Goal: Task Accomplishment & Management: Complete application form

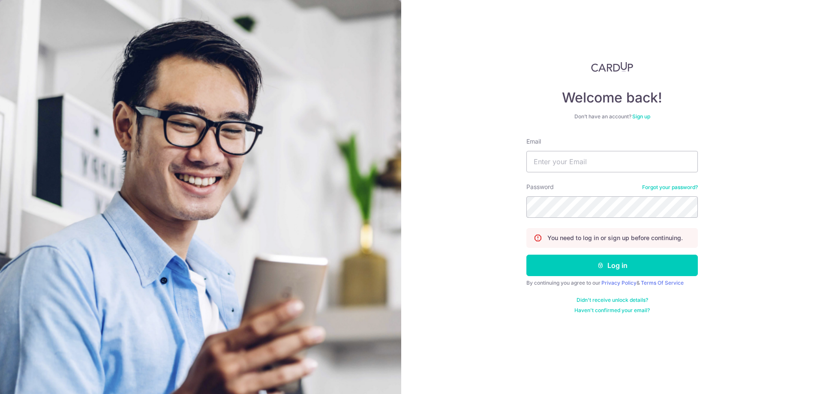
type input "[EMAIL_ADDRESS][DOMAIN_NAME]"
click at [527, 255] on button "Log in" at bounding box center [613, 265] width 172 height 21
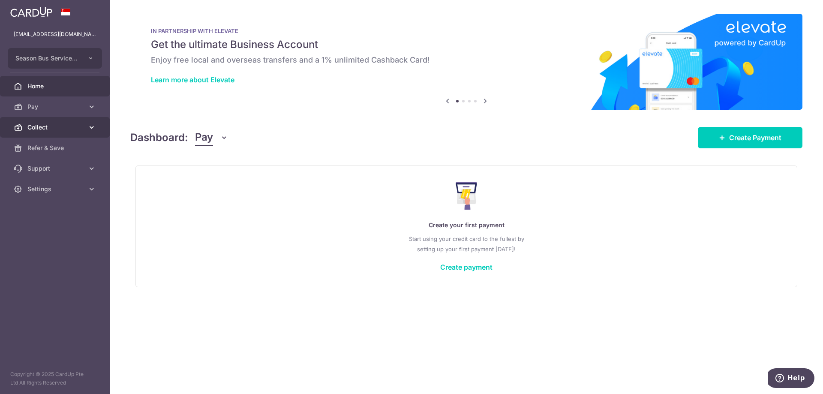
click at [73, 124] on span "Collect" at bounding box center [55, 127] width 57 height 9
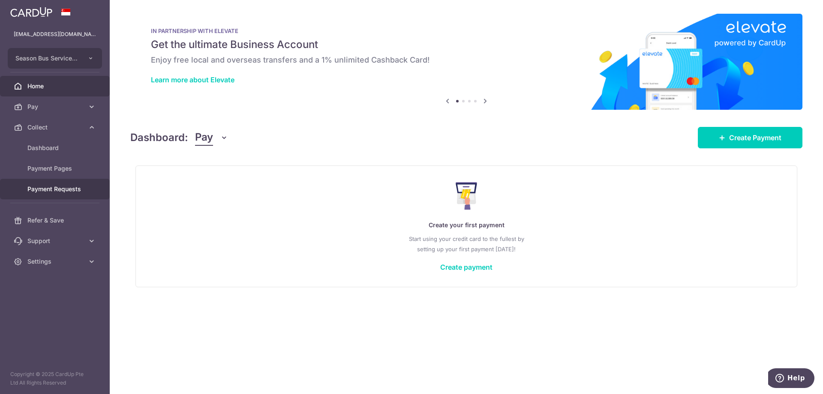
click at [60, 185] on span "Payment Requests" at bounding box center [55, 189] width 57 height 9
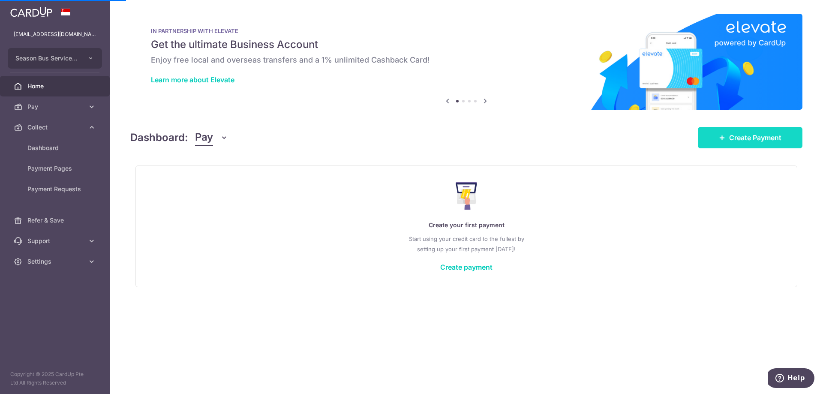
click at [723, 145] on link "Create Payment" at bounding box center [750, 137] width 105 height 21
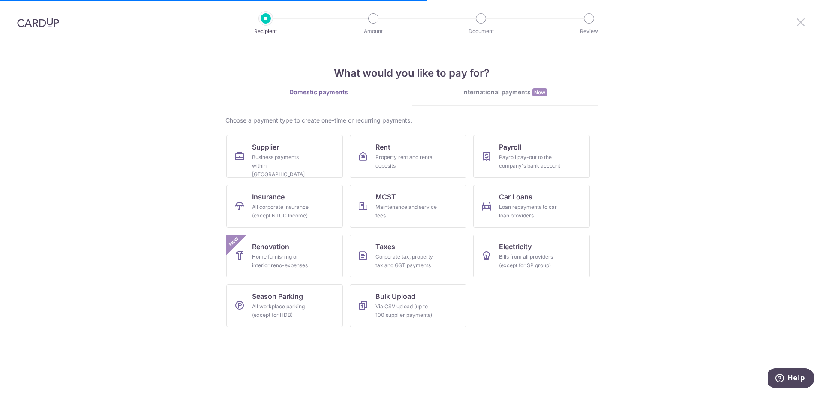
click at [796, 24] on icon at bounding box center [801, 22] width 10 height 11
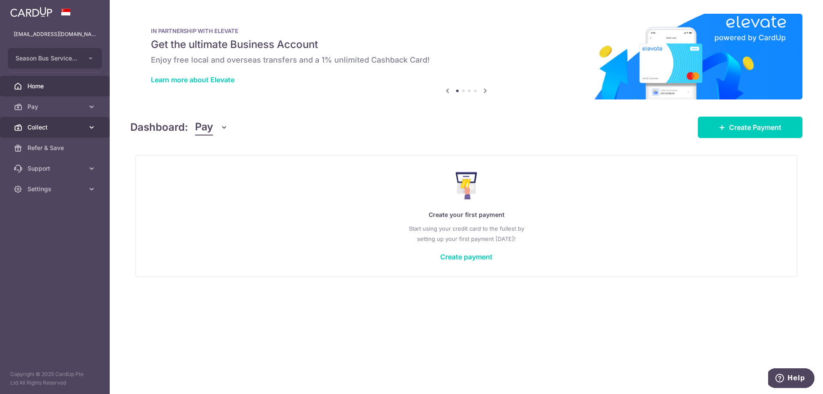
click at [61, 128] on span "Collect" at bounding box center [55, 127] width 57 height 9
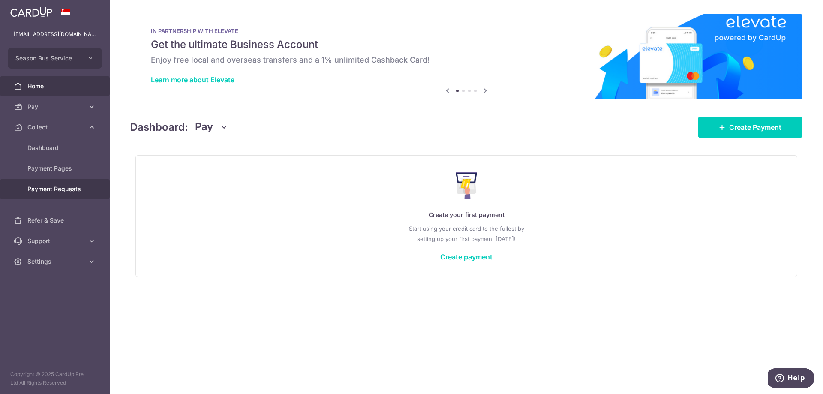
click at [68, 188] on span "Payment Requests" at bounding box center [55, 189] width 57 height 9
click at [759, 128] on span "Create Payment" at bounding box center [756, 127] width 52 height 10
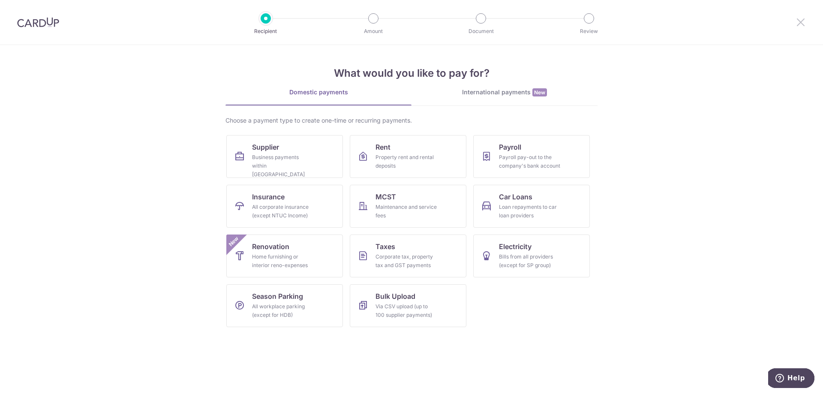
click at [799, 18] on icon at bounding box center [801, 22] width 10 height 11
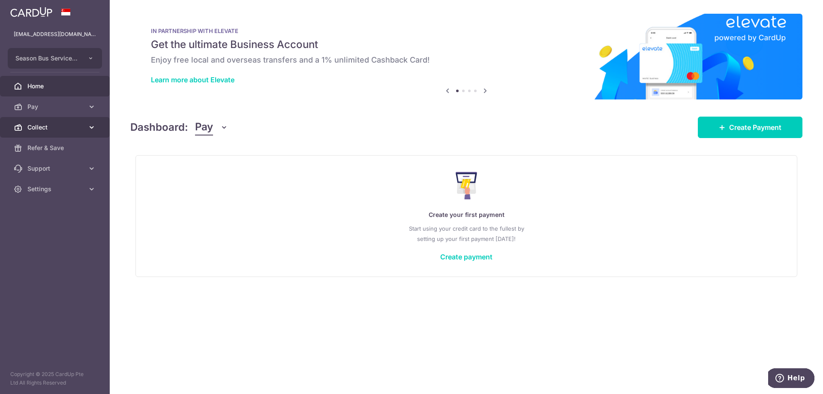
click at [69, 128] on span "Collect" at bounding box center [55, 127] width 57 height 9
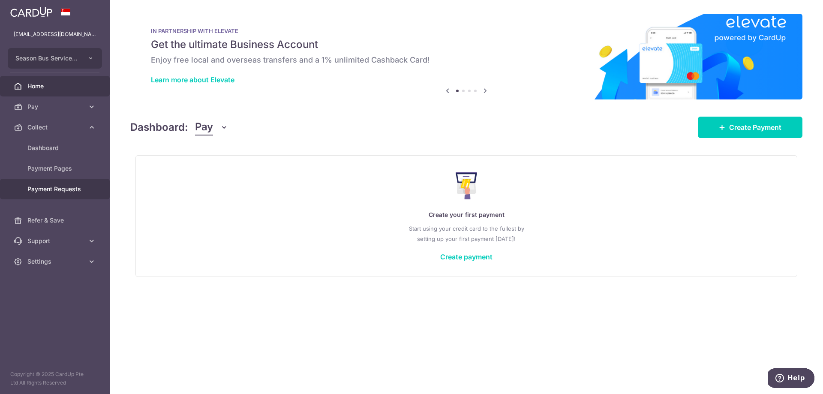
click at [79, 190] on span "Payment Requests" at bounding box center [55, 189] width 57 height 9
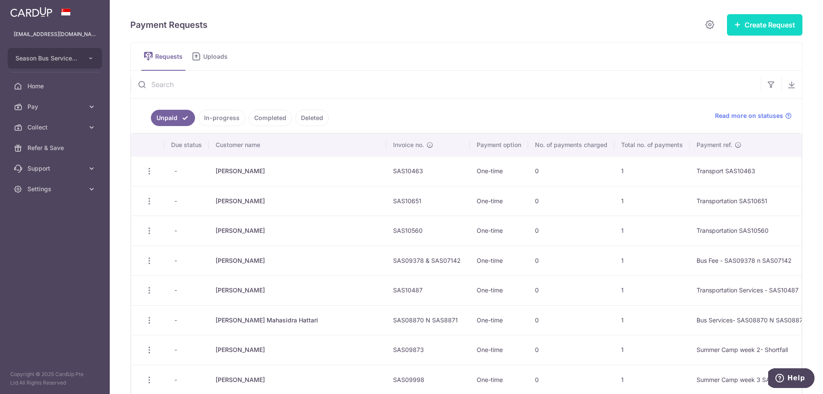
click at [755, 33] on button "Create Request" at bounding box center [764, 24] width 75 height 21
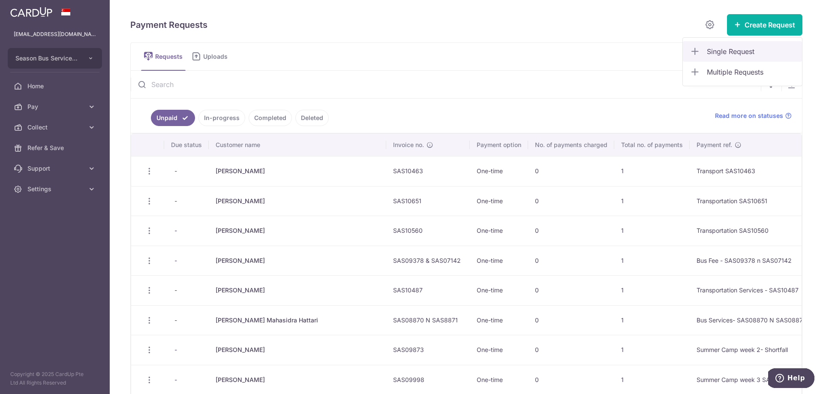
click at [746, 50] on span "Single Request" at bounding box center [751, 51] width 88 height 10
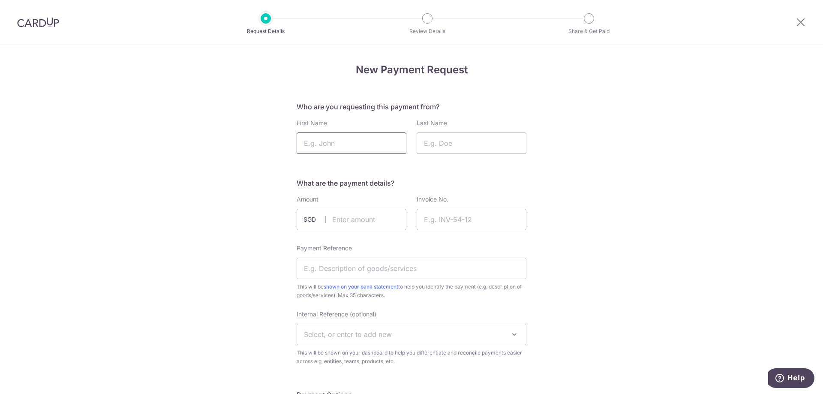
click at [357, 146] on input "First Name" at bounding box center [352, 143] width 110 height 21
click at [336, 140] on input "First Name" at bounding box center [352, 143] width 110 height 21
paste input "SHEKAR Advay"
drag, startPoint x: 371, startPoint y: 146, endPoint x: 330, endPoint y: 144, distance: 40.8
click at [330, 144] on input "SHEKAR Advay" at bounding box center [352, 143] width 110 height 21
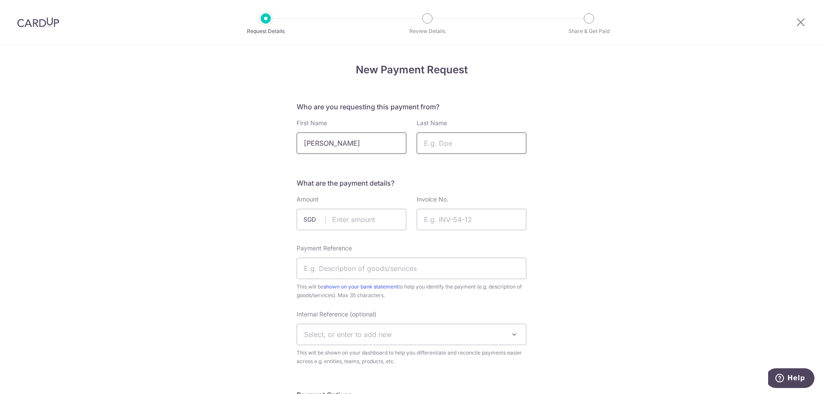
type input "SHEKAR Advay"
click at [439, 146] on input "Last Name" at bounding box center [472, 143] width 110 height 21
paste input "Advay"
click at [425, 144] on input "Advay" at bounding box center [472, 143] width 110 height 21
type input "Advay"
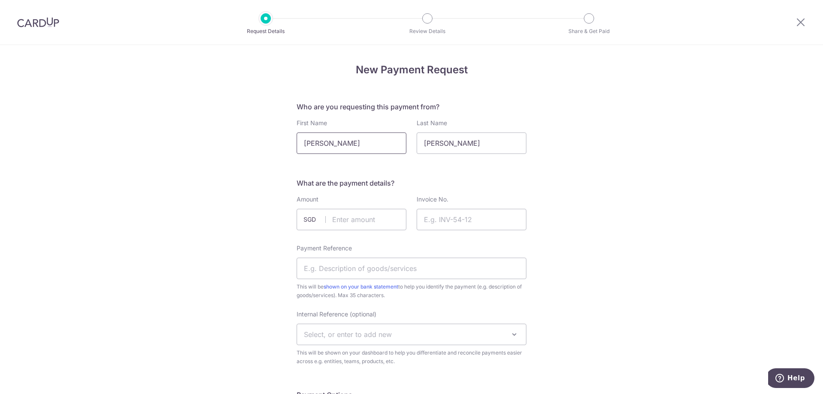
drag, startPoint x: 356, startPoint y: 143, endPoint x: 352, endPoint y: 136, distance: 8.1
click at [329, 142] on input "SHEKAR Advay" at bounding box center [352, 143] width 110 height 21
type input "SHEKAR"
click at [458, 137] on input "Advay" at bounding box center [472, 143] width 110 height 21
click at [448, 147] on input "Advay" at bounding box center [472, 143] width 110 height 21
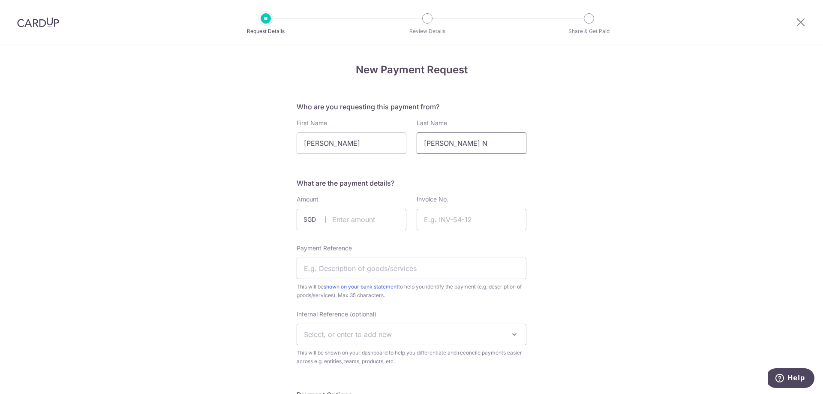
click at [476, 145] on input "Advay N" at bounding box center [472, 143] width 110 height 21
paste input "Krishay"
click at [452, 145] on input "Advay N Krishay" at bounding box center [472, 143] width 110 height 21
type input "Advay N Krishay"
click at [381, 219] on input "text" at bounding box center [352, 219] width 110 height 21
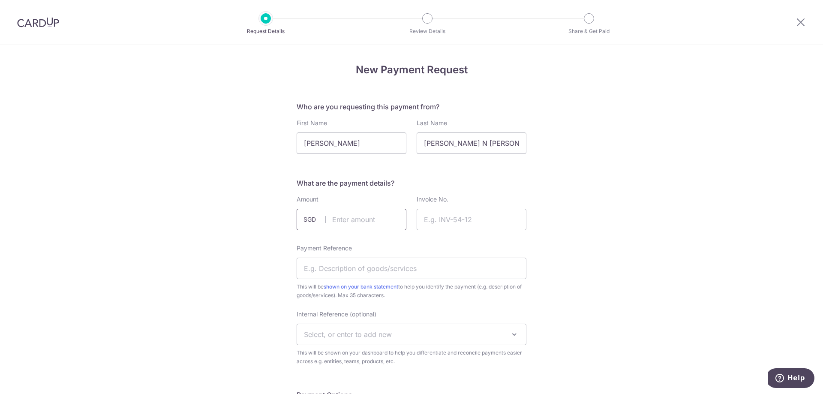
click at [363, 217] on input "text" at bounding box center [352, 219] width 110 height 21
type input "5"
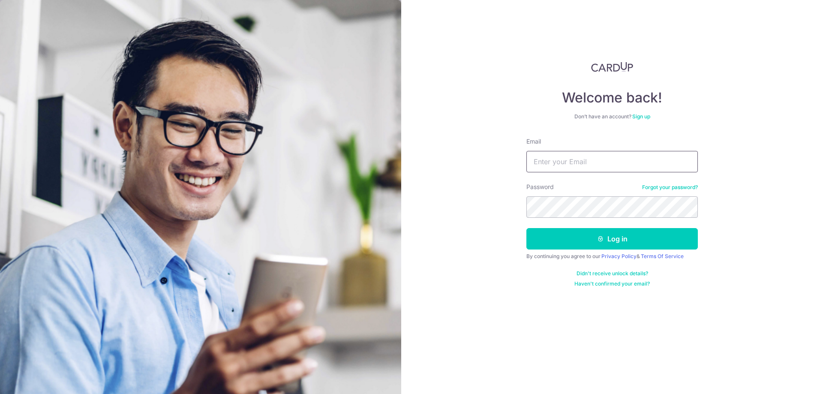
click at [622, 167] on input "Email" at bounding box center [613, 161] width 172 height 21
type input "[EMAIL_ADDRESS][DOMAIN_NAME]"
click at [527, 228] on button "Log in" at bounding box center [613, 238] width 172 height 21
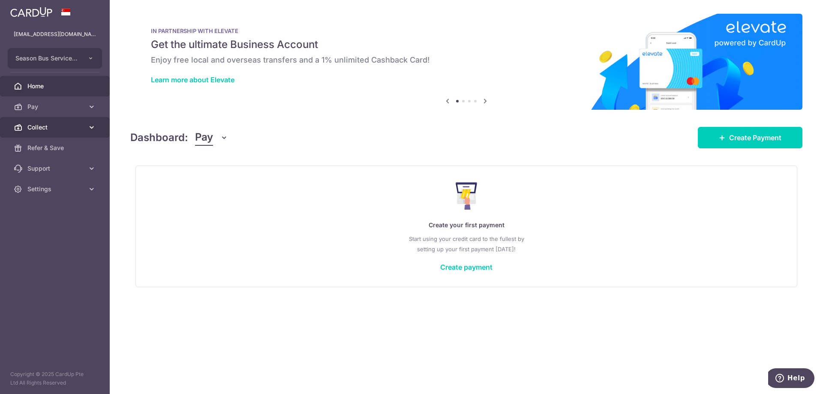
click at [48, 124] on span "Collect" at bounding box center [55, 127] width 57 height 9
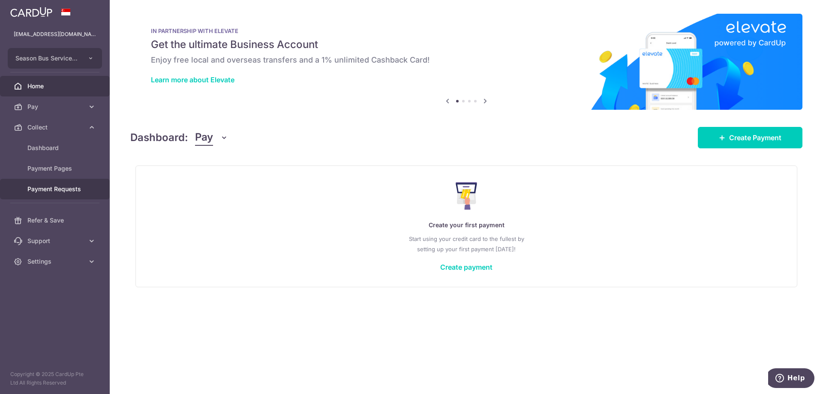
click at [63, 184] on link "Payment Requests" at bounding box center [55, 189] width 110 height 21
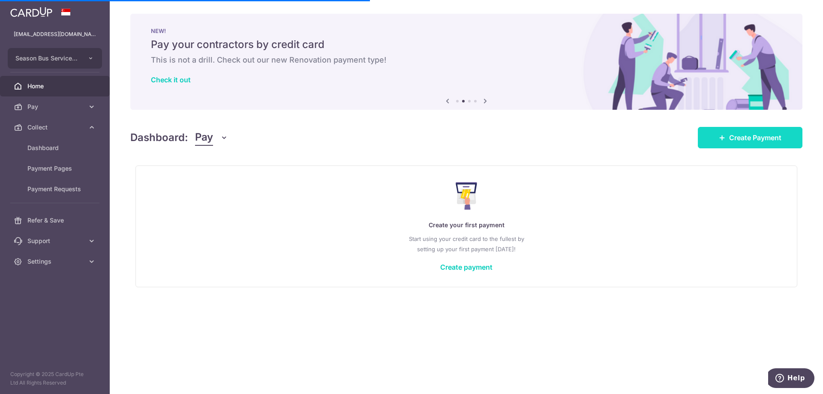
click at [724, 141] on link "Create Payment" at bounding box center [750, 137] width 105 height 21
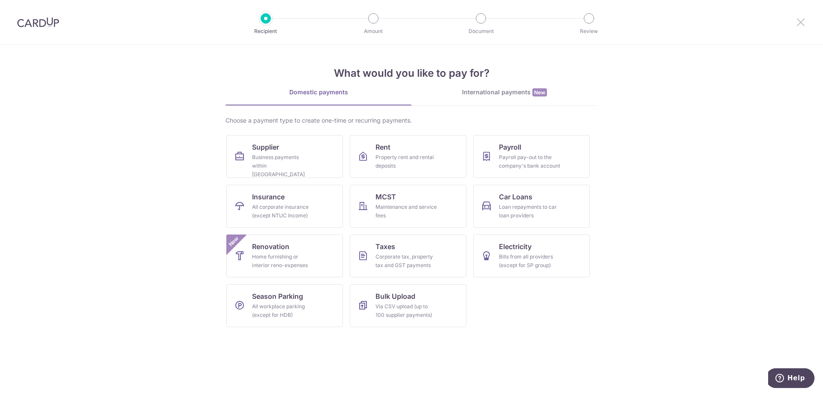
click at [799, 23] on icon at bounding box center [801, 22] width 10 height 11
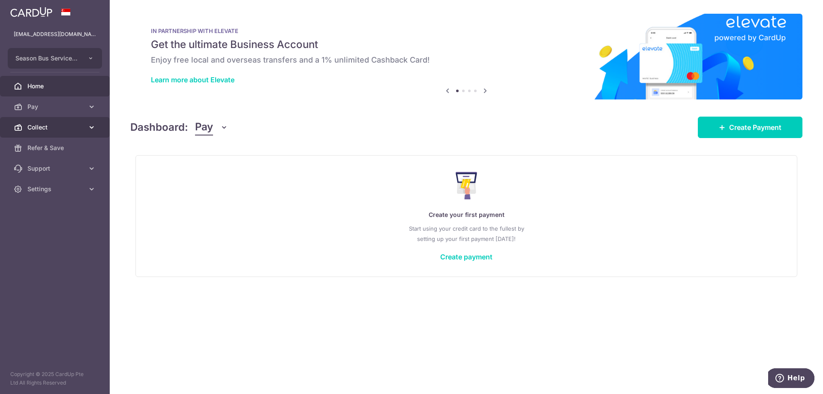
click at [55, 121] on link "Collect" at bounding box center [55, 127] width 110 height 21
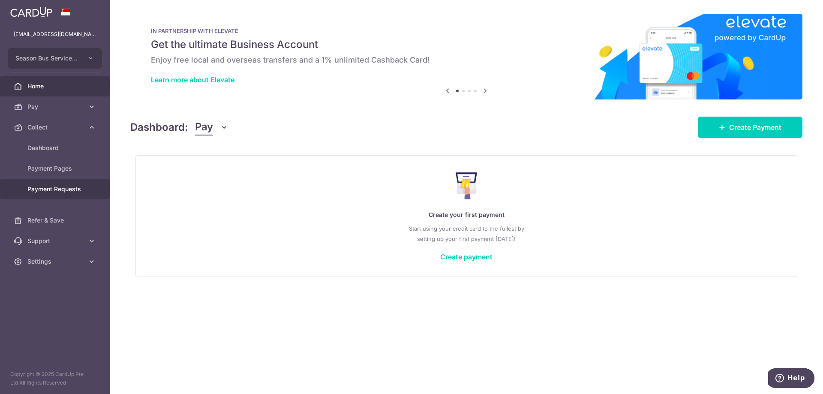
click at [67, 186] on span "Payment Requests" at bounding box center [55, 189] width 57 height 9
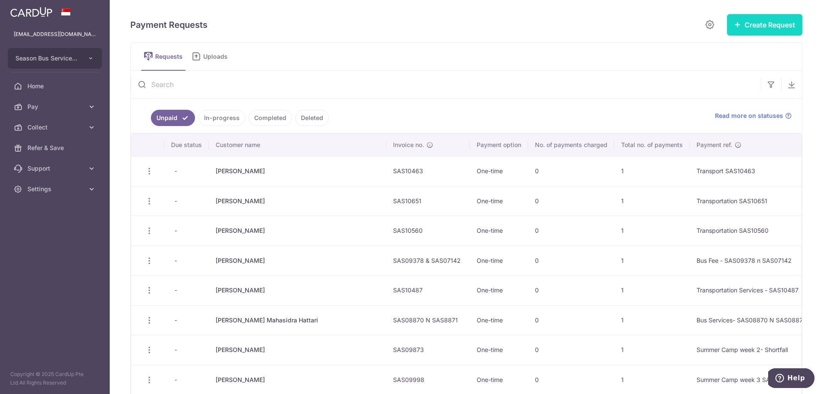
click at [750, 23] on button "Create Request" at bounding box center [764, 24] width 75 height 21
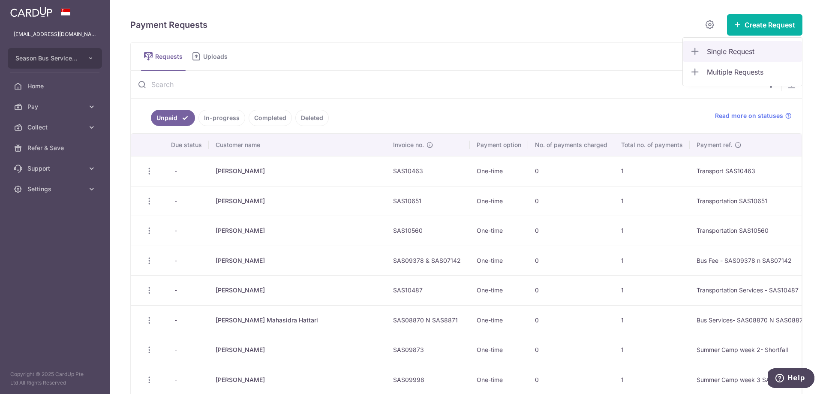
click at [720, 51] on span "Single Request" at bounding box center [751, 51] width 88 height 10
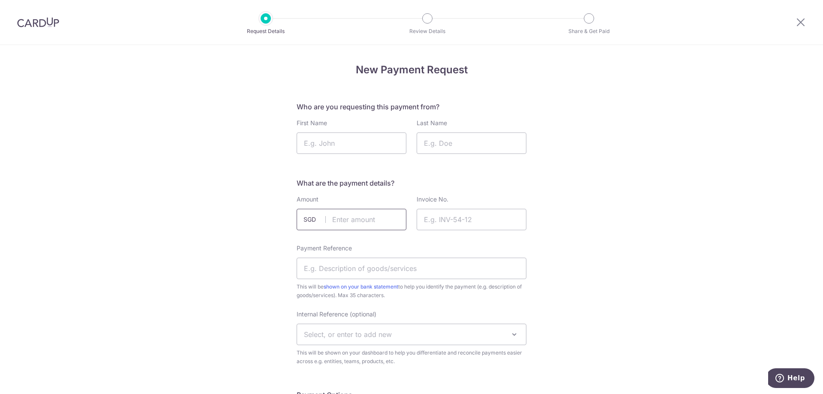
click at [356, 220] on input "text" at bounding box center [352, 219] width 110 height 21
click button "Confirm and Update" at bounding box center [0, 0] width 0 height 0
type input "5297.40"
click at [345, 146] on input "First Name" at bounding box center [352, 143] width 110 height 21
click at [325, 139] on input "First Name" at bounding box center [352, 143] width 110 height 21
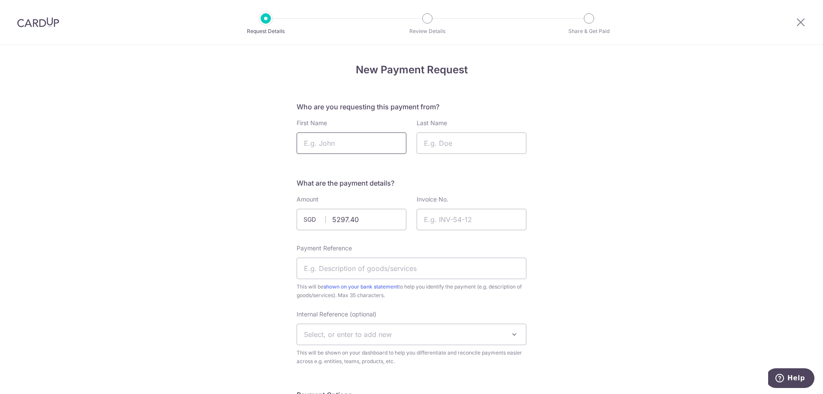
paste input "[PERSON_NAME]"
drag, startPoint x: 358, startPoint y: 145, endPoint x: 326, endPoint y: 143, distance: 32.6
click at [326, 143] on input "[PERSON_NAME]" at bounding box center [352, 143] width 110 height 21
type input "[PERSON_NAME]"
click at [448, 139] on input "Last Name" at bounding box center [472, 143] width 110 height 21
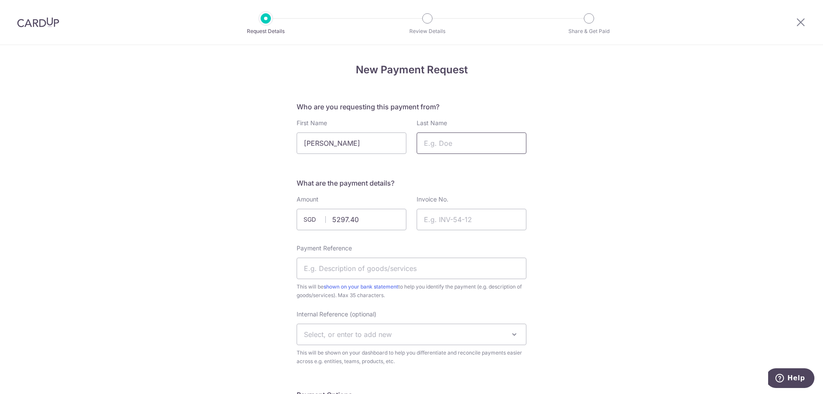
paste input "[PERSON_NAME]"
drag, startPoint x: 449, startPoint y: 142, endPoint x: 376, endPoint y: 143, distance: 73.3
click at [376, 143] on div "First Name Shekar Last Name Shekar Advay" at bounding box center [412, 136] width 240 height 35
click at [466, 147] on input "Advay" at bounding box center [472, 143] width 110 height 21
type input "Advay N Krishay"
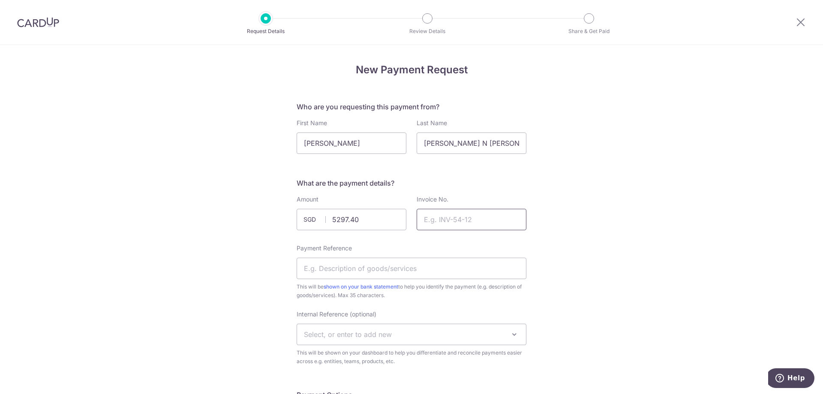
drag, startPoint x: 466, startPoint y: 221, endPoint x: 464, endPoint y: 228, distance: 6.8
click at [466, 221] on input "Invoice No." at bounding box center [472, 219] width 110 height 21
click at [454, 223] on input "Invoice No." at bounding box center [472, 219] width 110 height 21
type input "SAS08953 N SAS08954"
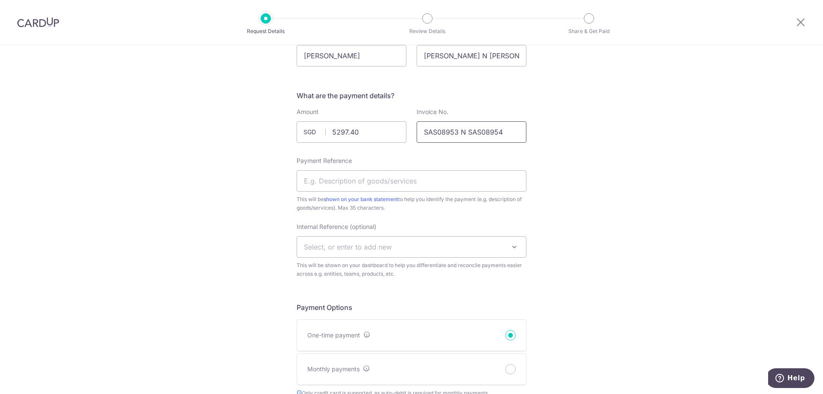
scroll to position [86, 0]
click at [374, 187] on input "Payment Reference" at bounding box center [412, 182] width 230 height 21
click at [383, 182] on input "Transport SAS10463" at bounding box center [412, 182] width 230 height 21
drag, startPoint x: 422, startPoint y: 132, endPoint x: 512, endPoint y: 127, distance: 90.2
click at [512, 127] on input "SAS08953 N SAS08954" at bounding box center [472, 133] width 110 height 21
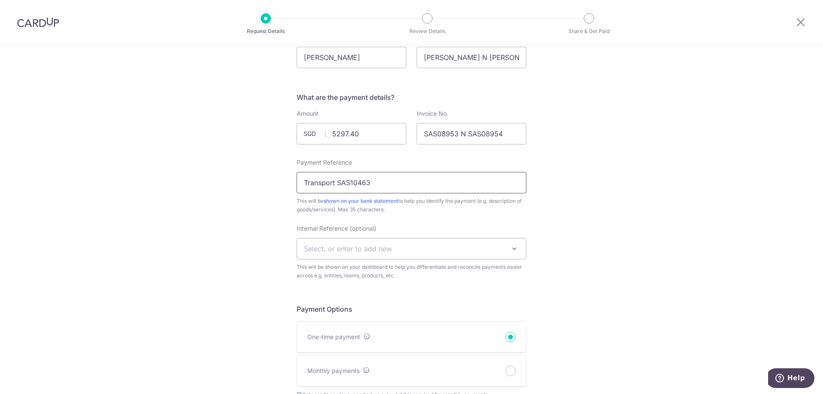
drag, startPoint x: 383, startPoint y: 187, endPoint x: 335, endPoint y: 184, distance: 49.0
click at [335, 184] on input "Transport SAS10463" at bounding box center [412, 182] width 230 height 21
paste input "08953 N SAS08954"
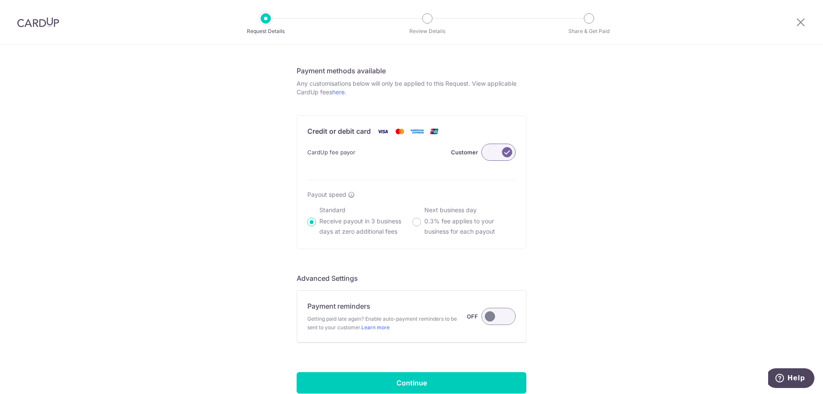
scroll to position [509, 0]
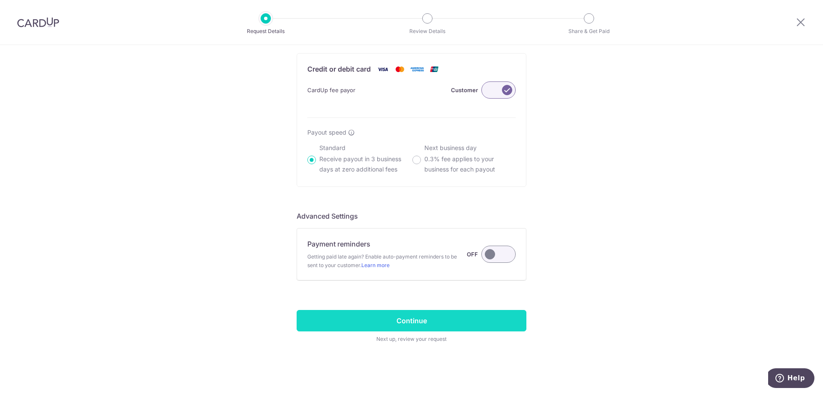
type input "Transport SAS08953 N SAS08954"
click at [419, 323] on input "Continue" at bounding box center [412, 320] width 230 height 21
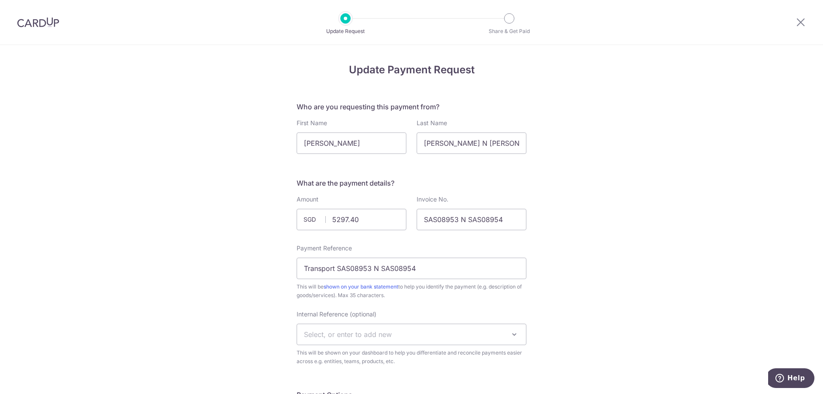
scroll to position [43, 0]
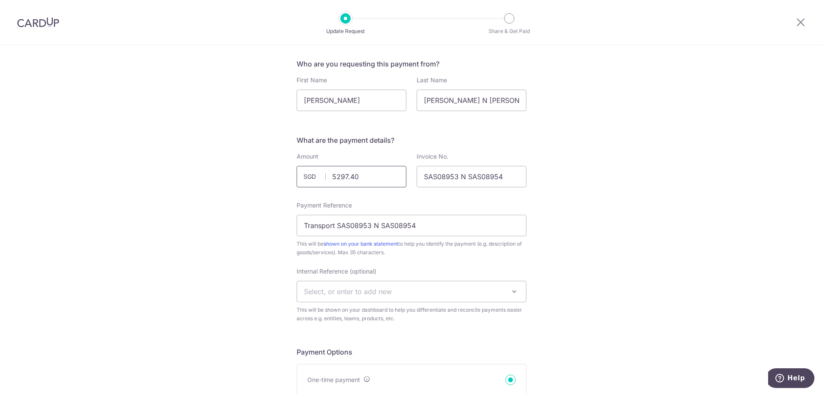
click at [364, 176] on input "5297.40" at bounding box center [352, 176] width 110 height 21
type input "5293.4"
click button "Confirm and Update" at bounding box center [0, 0] width 0 height 0
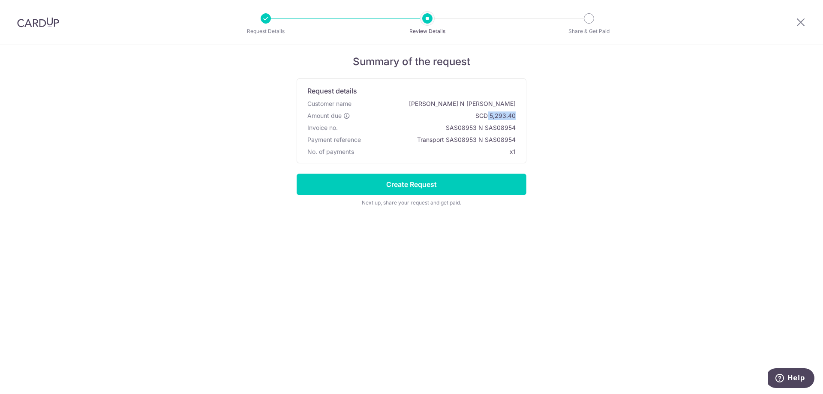
drag, startPoint x: 488, startPoint y: 115, endPoint x: 515, endPoint y: 114, distance: 27.0
click at [515, 114] on span "SGD 5,293.40" at bounding box center [435, 116] width 162 height 9
click at [549, 125] on form "Summary of the request Request details Customer name Shekar Advay N Krishay Amo…" at bounding box center [411, 136] width 823 height 183
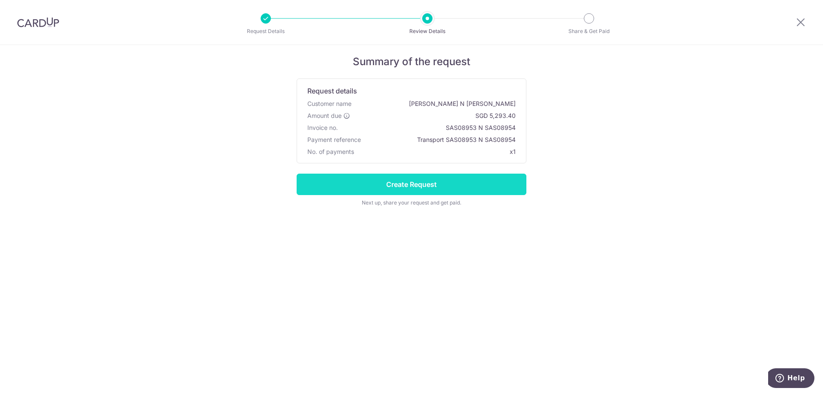
click at [461, 185] on input "Create Request" at bounding box center [412, 184] width 230 height 21
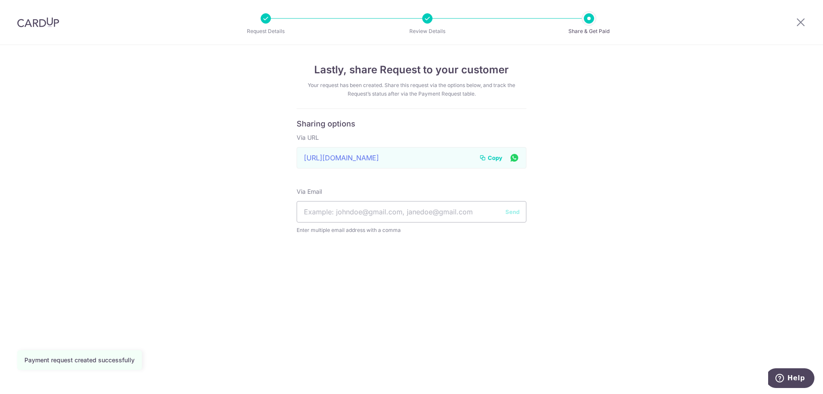
click at [496, 160] on span "Copy" at bounding box center [495, 158] width 15 height 9
